Goal: Find specific page/section: Find specific page/section

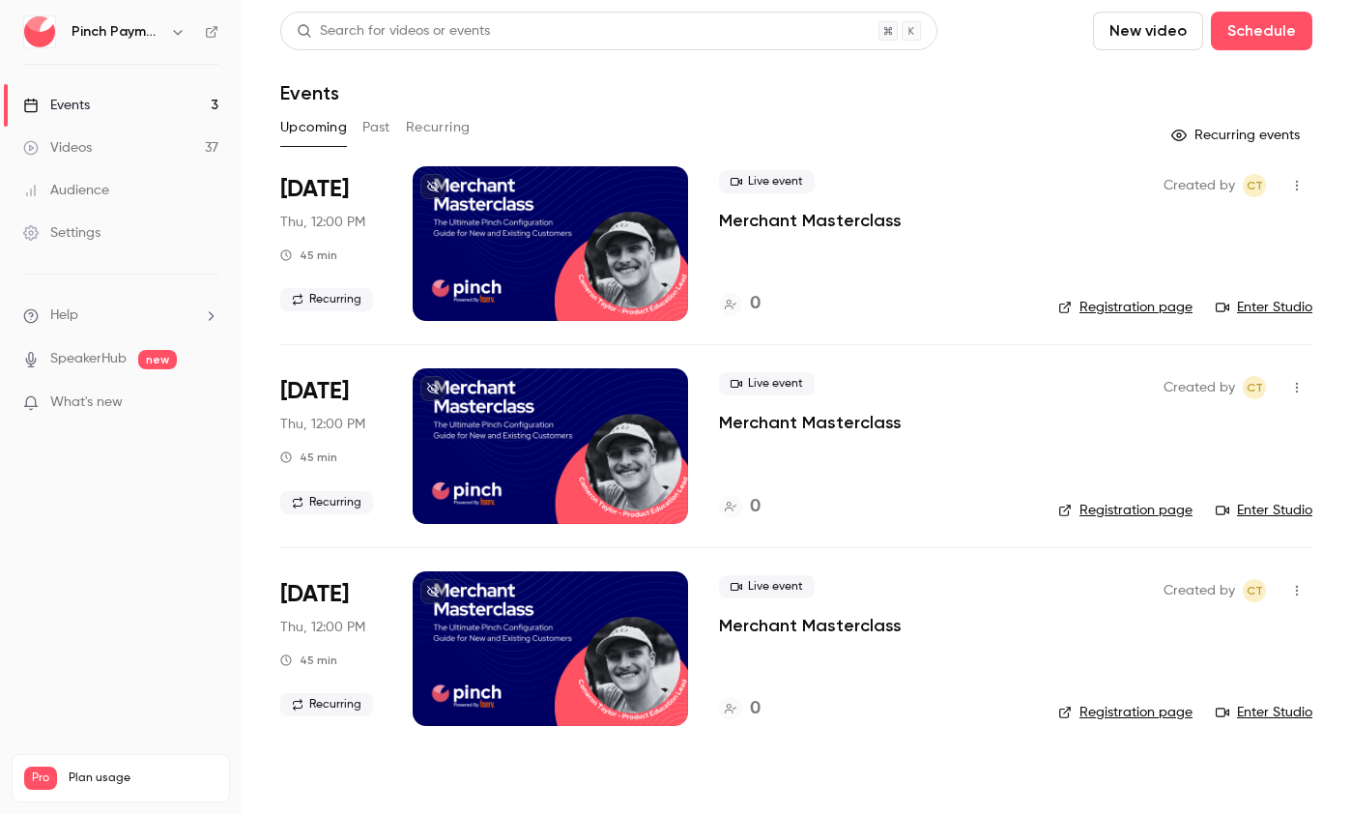
click at [209, 30] on icon at bounding box center [212, 32] width 14 height 14
click at [437, 183] on icon at bounding box center [433, 187] width 12 height 12
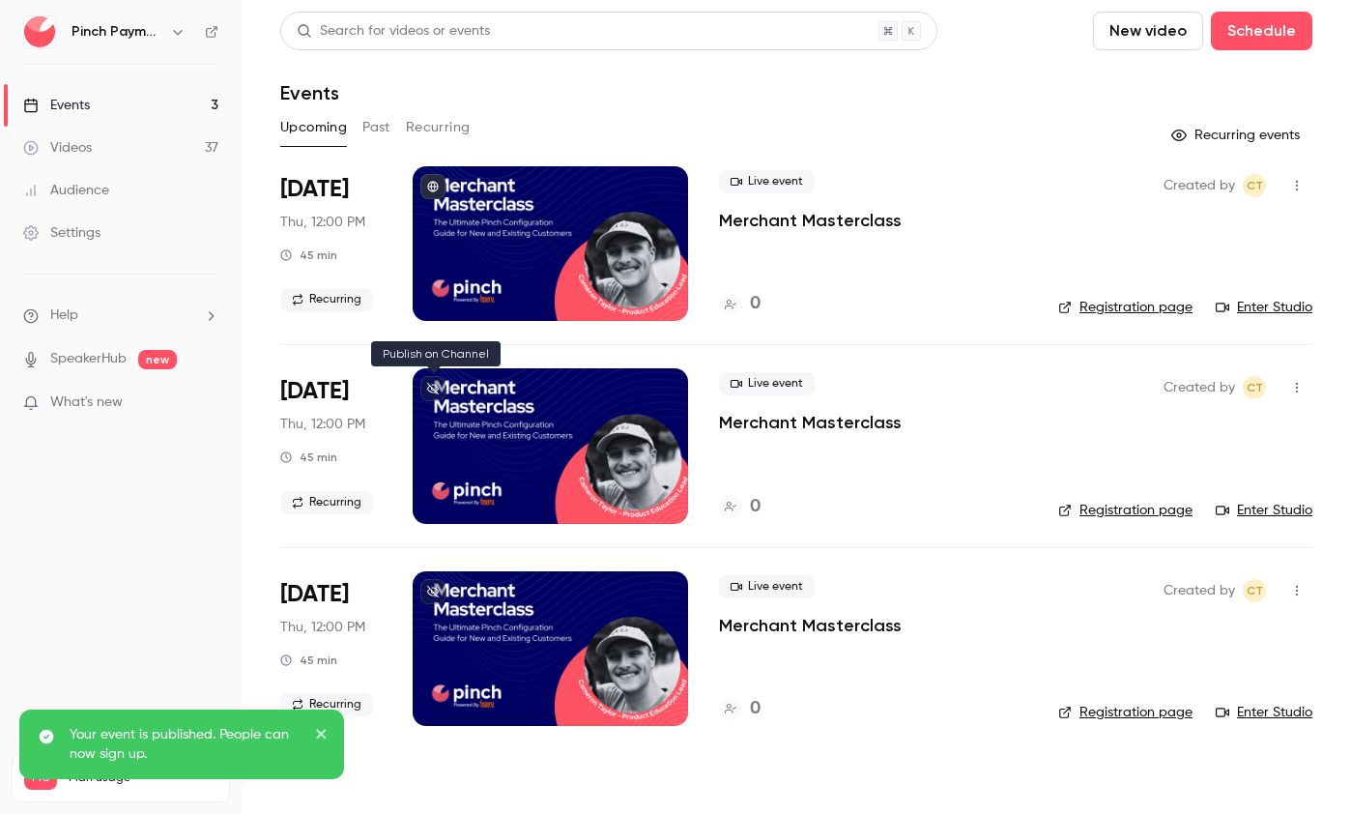
click at [431, 389] on icon at bounding box center [433, 389] width 12 height 12
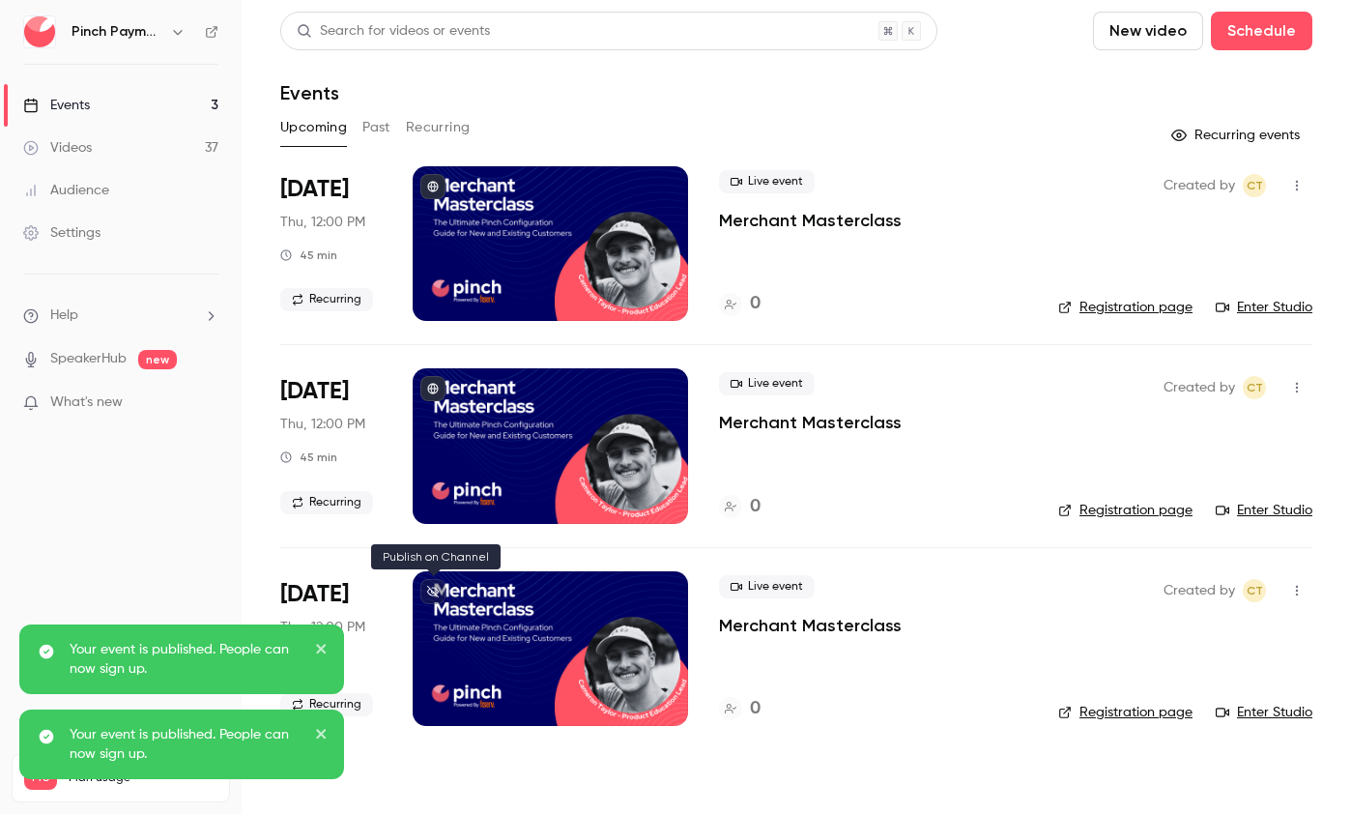
click at [434, 588] on icon at bounding box center [433, 592] width 12 height 12
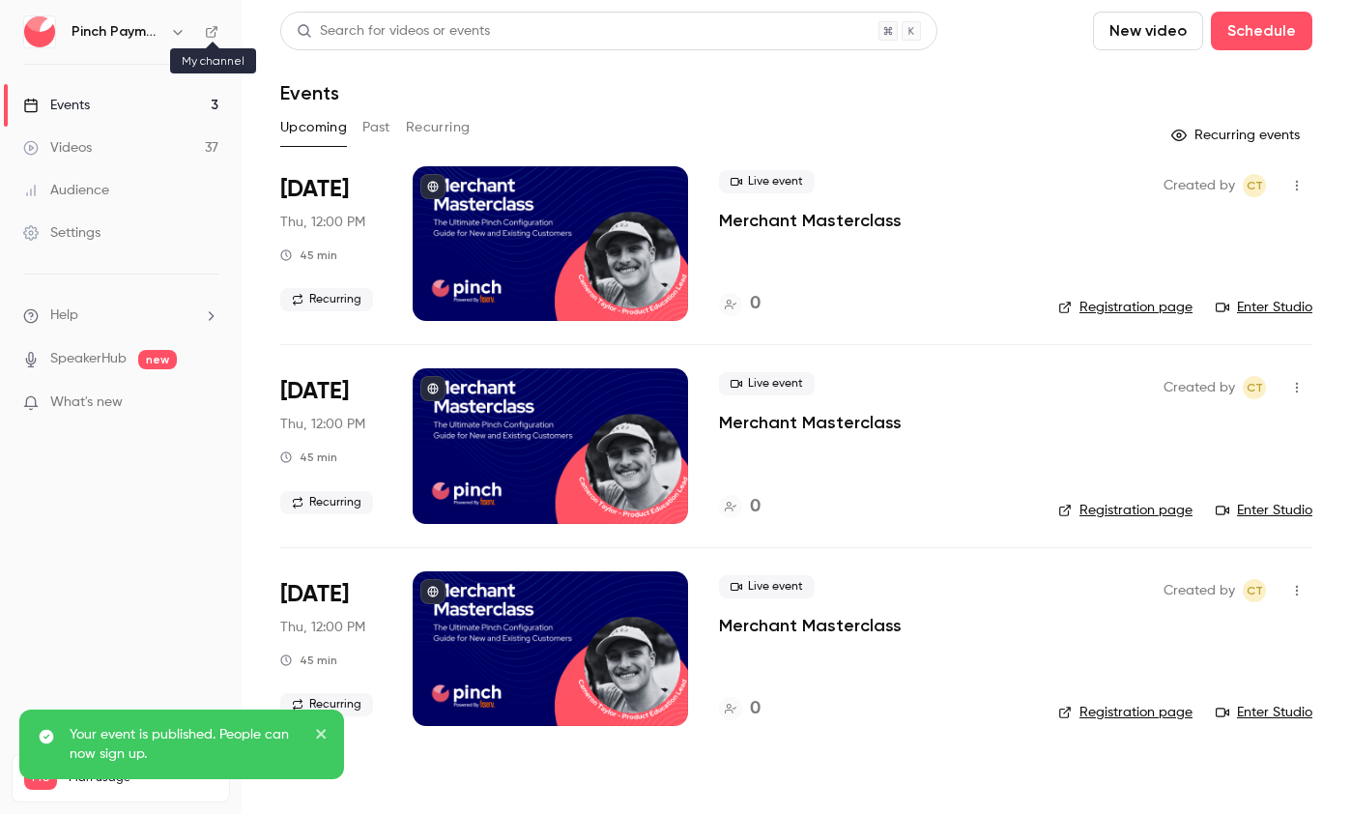
click at [208, 34] on icon at bounding box center [212, 32] width 14 height 14
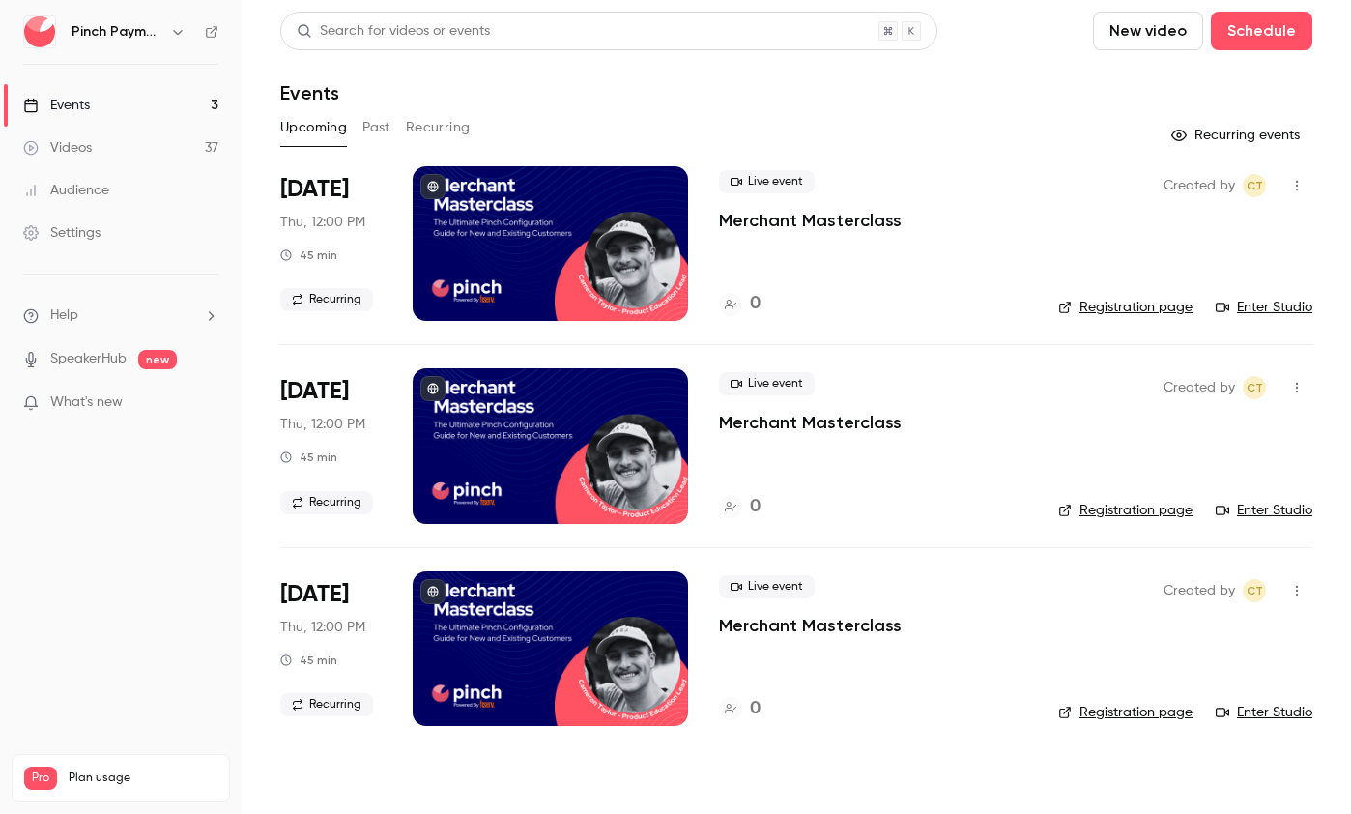
click at [1043, 88] on div "Events" at bounding box center [796, 92] width 1032 height 23
click at [1048, 149] on div "Upcoming Past Recurring" at bounding box center [796, 131] width 1032 height 39
click at [1063, 101] on div "Events" at bounding box center [796, 92] width 1032 height 23
click at [848, 70] on header "Search for videos or events New video Schedule Events" at bounding box center [796, 58] width 1032 height 93
